Goal: Transaction & Acquisition: Purchase product/service

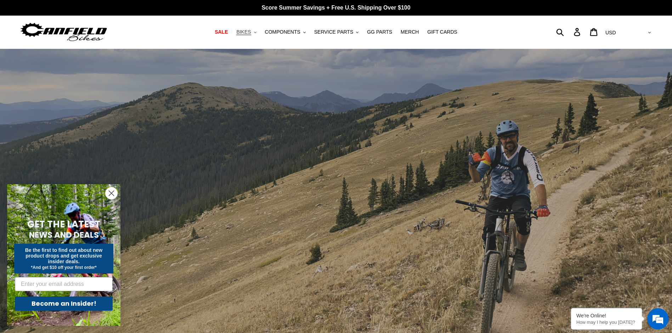
click at [247, 31] on span "BIKES" at bounding box center [243, 32] width 15 height 6
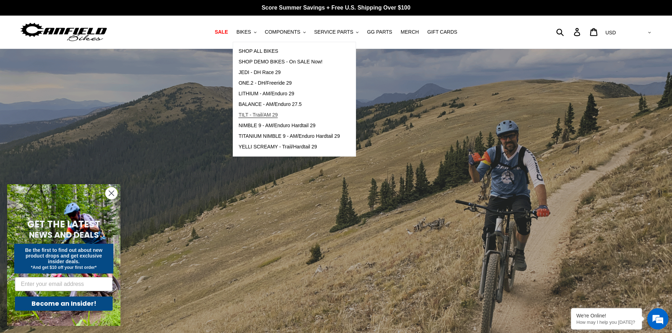
click at [264, 110] on link "TILT - Trail/AM 29" at bounding box center [289, 115] width 112 height 11
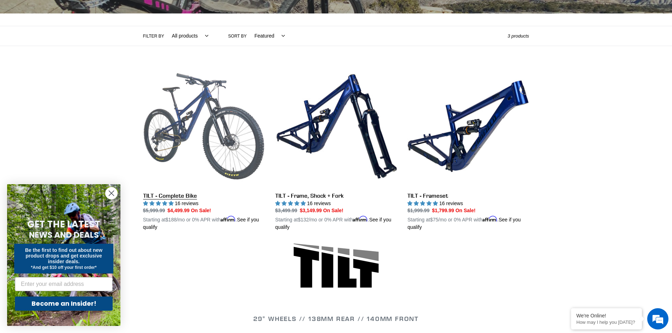
click at [203, 129] on link "TILT - Complete Bike" at bounding box center [204, 149] width 122 height 166
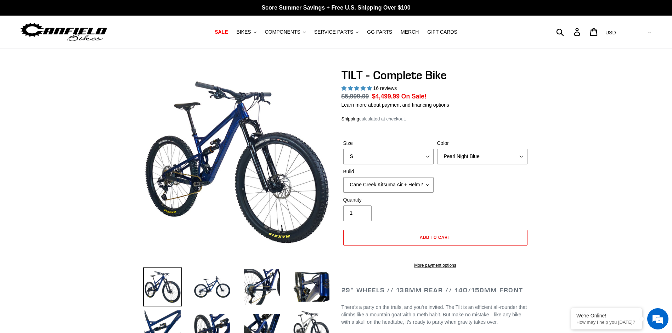
select select "highest-rating"
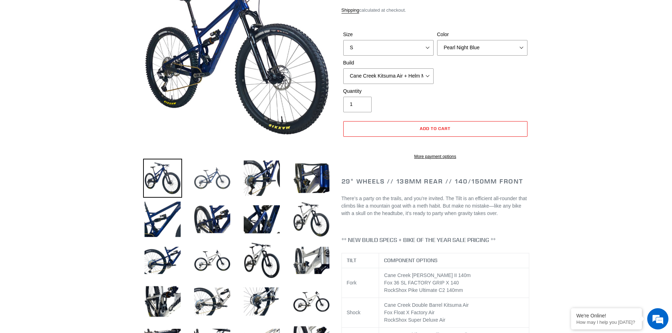
click at [219, 168] on img at bounding box center [212, 178] width 39 height 39
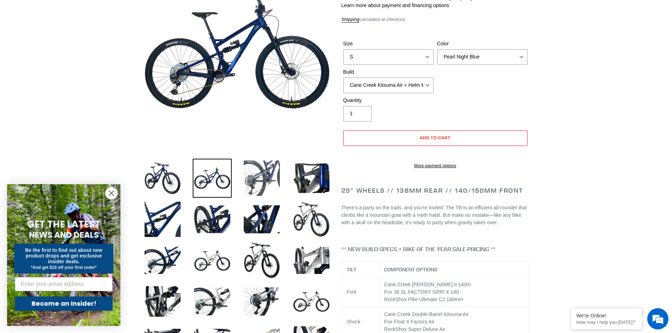
click at [249, 173] on img at bounding box center [261, 178] width 39 height 39
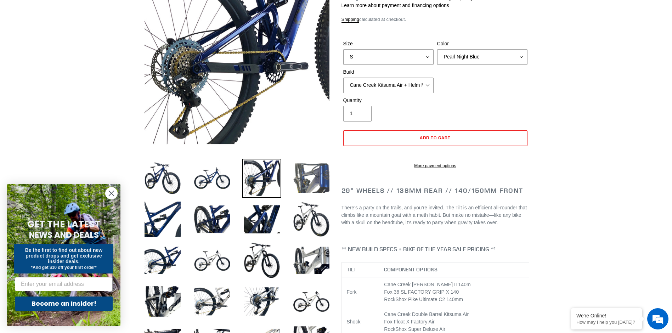
click at [295, 183] on img at bounding box center [311, 178] width 39 height 39
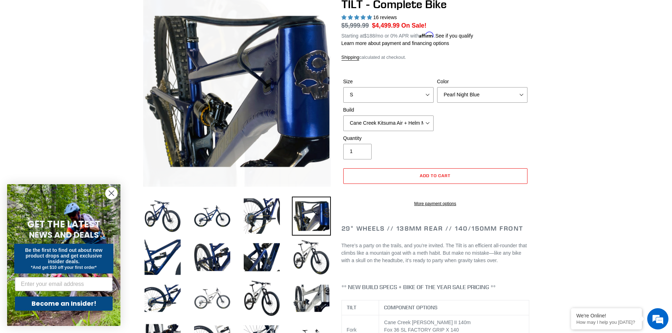
scroll to position [213, 0]
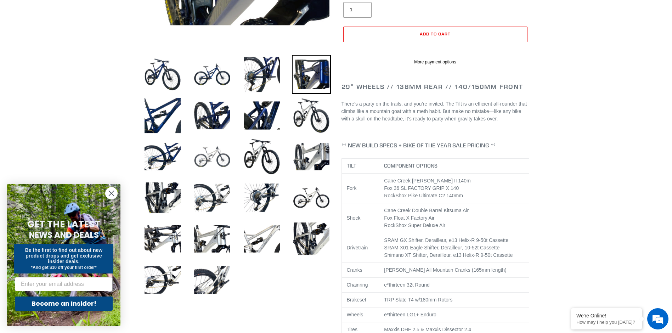
click at [209, 158] on img at bounding box center [212, 156] width 39 height 39
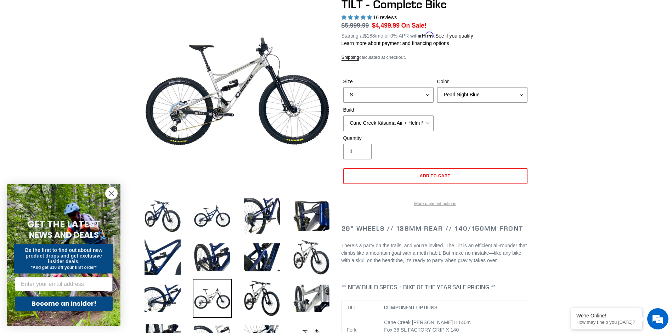
scroll to position [106, 0]
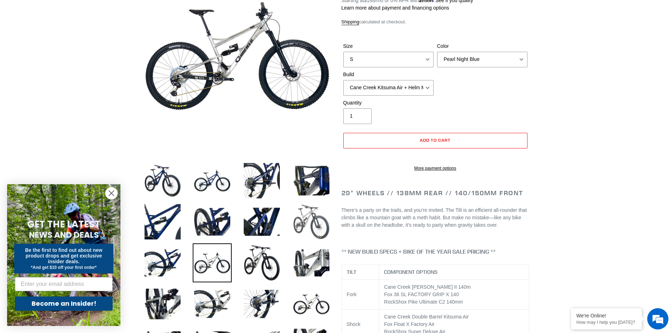
click at [307, 225] on img at bounding box center [311, 221] width 39 height 39
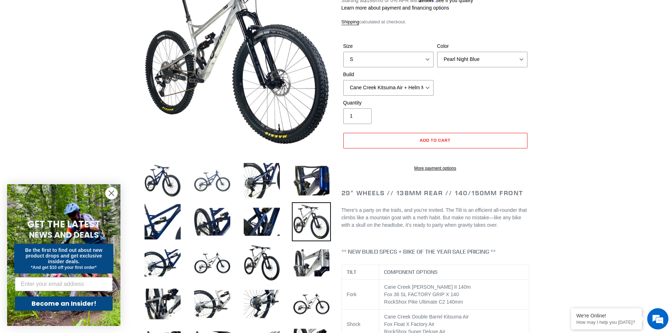
scroll to position [213, 0]
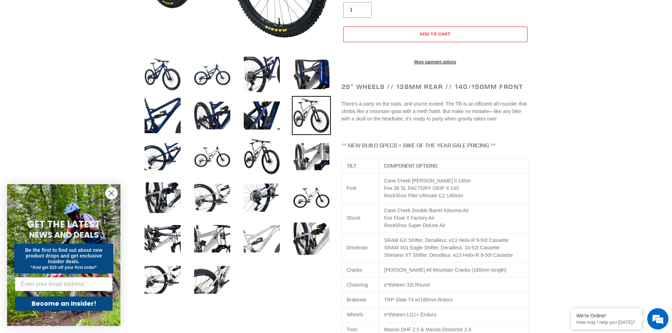
click at [246, 243] on img at bounding box center [261, 238] width 39 height 39
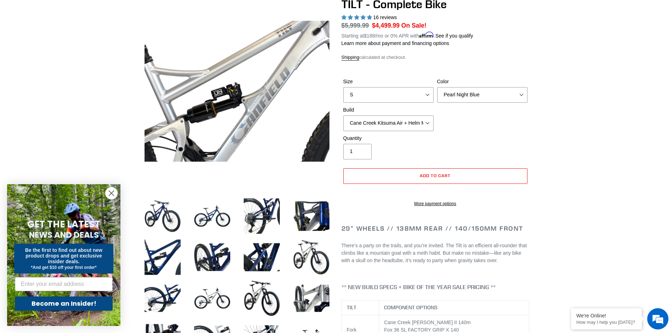
scroll to position [0, 0]
